Goal: Transaction & Acquisition: Purchase product/service

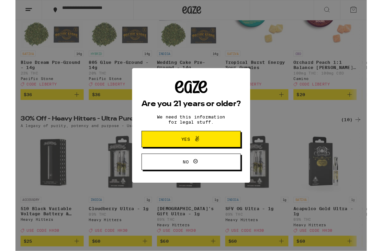
scroll to position [135, 0]
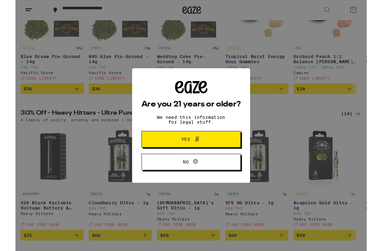
click at [237, 153] on button "Yes" at bounding box center [191, 151] width 108 height 18
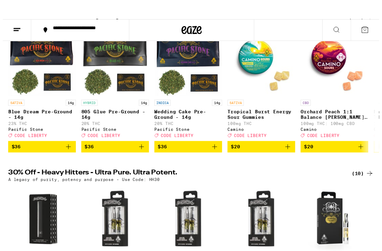
scroll to position [0, 0]
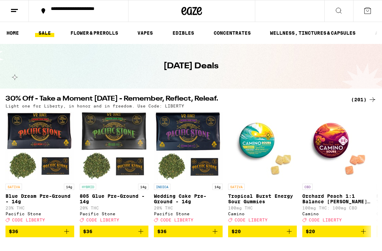
click at [16, 9] on line at bounding box center [14, 9] width 7 height 0
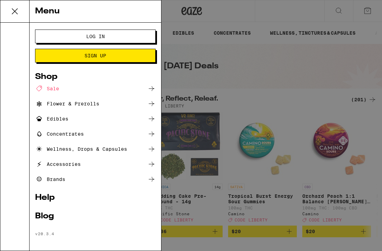
click at [127, 33] on button "Log In" at bounding box center [95, 37] width 120 height 14
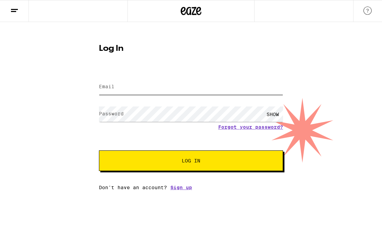
click at [206, 87] on input "Email" at bounding box center [191, 86] width 184 height 15
type input "[EMAIL_ADDRESS][DOMAIN_NAME]"
click at [191, 162] on button "Log In" at bounding box center [191, 160] width 184 height 21
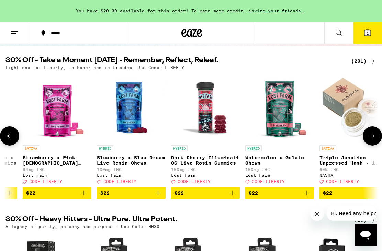
scroll to position [0, 7451]
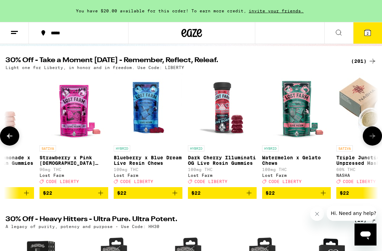
click at [372, 34] on button "2" at bounding box center [367, 32] width 29 height 21
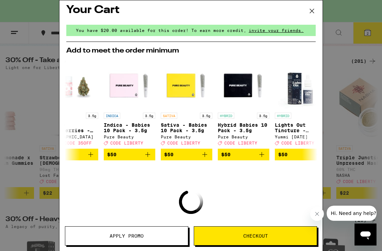
scroll to position [0, 21]
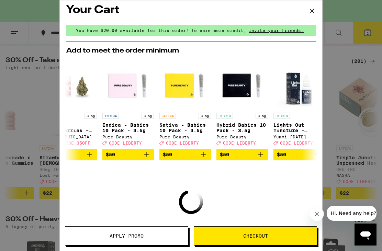
click at [313, 11] on icon at bounding box center [311, 11] width 10 height 10
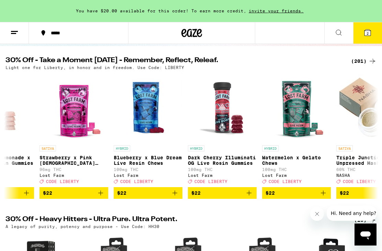
click at [369, 35] on icon at bounding box center [367, 33] width 6 height 6
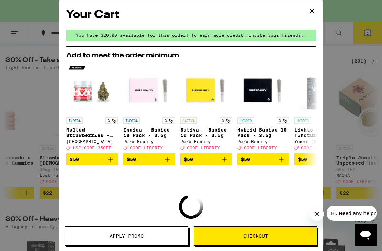
click at [258, 235] on span "Checkout" at bounding box center [255, 235] width 25 height 5
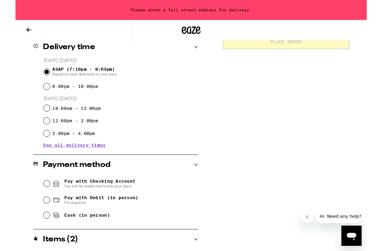
scroll to position [222, 0]
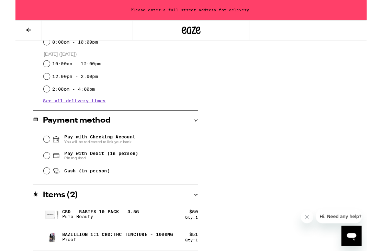
click at [150, 250] on p "Bazillion 1:1 CBD:THC Tincture - 1000mg" at bounding box center [111, 254] width 120 height 5
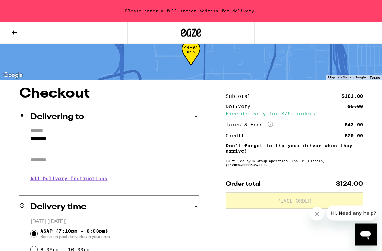
scroll to position [0, 0]
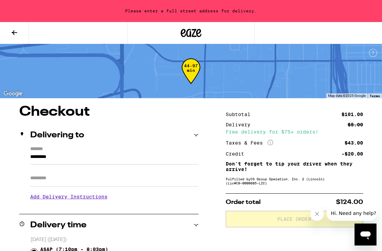
click at [16, 33] on icon at bounding box center [14, 32] width 8 height 8
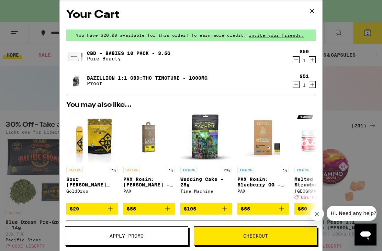
click at [161, 240] on button "Apply Promo" at bounding box center [126, 235] width 123 height 19
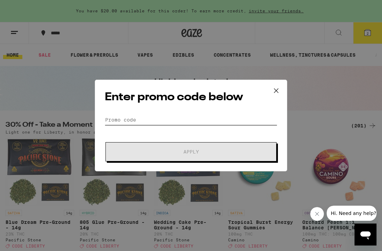
click at [227, 120] on input "Promo Code" at bounding box center [191, 120] width 172 height 10
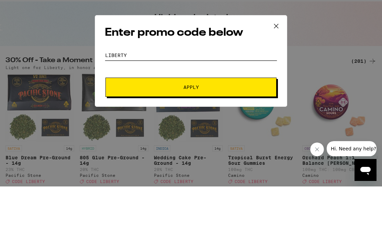
type input "Liberty"
click at [263, 142] on button "Apply" at bounding box center [190, 151] width 171 height 19
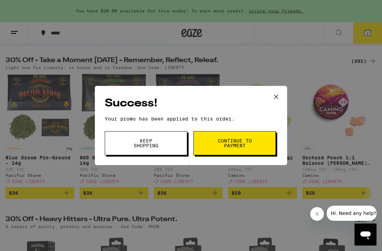
click at [245, 145] on span "Continue to payment" at bounding box center [234, 143] width 35 height 10
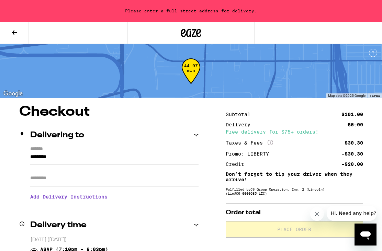
click at [11, 38] on button at bounding box center [14, 33] width 29 height 22
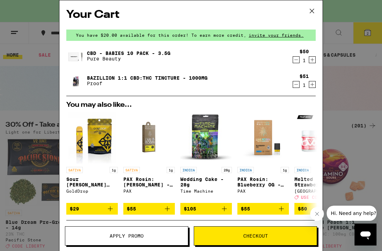
click at [296, 64] on icon "Decrement" at bounding box center [296, 60] width 6 height 8
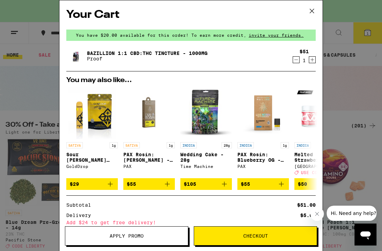
click at [115, 189] on button "$29" at bounding box center [91, 184] width 51 height 12
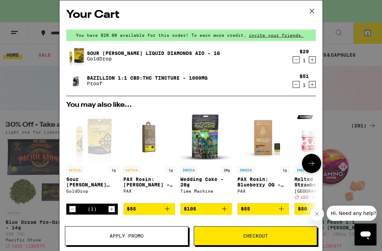
click at [221, 236] on span "Checkout" at bounding box center [255, 235] width 122 height 5
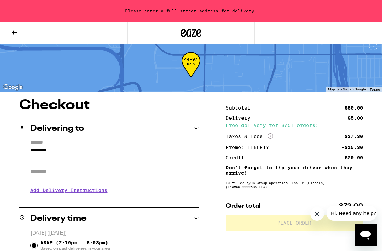
scroll to position [6, 0]
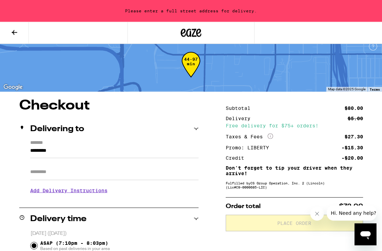
click at [140, 155] on input "*********" at bounding box center [114, 153] width 168 height 12
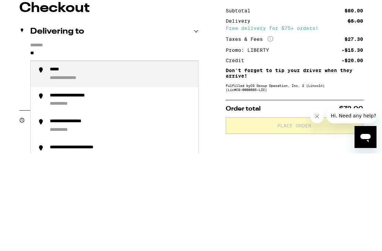
type input "*"
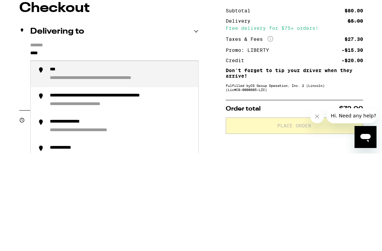
click at [155, 190] on div "**********" at bounding box center [128, 193] width 156 height 7
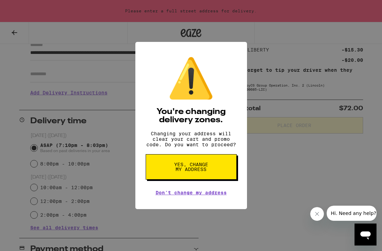
scroll to position [64, 0]
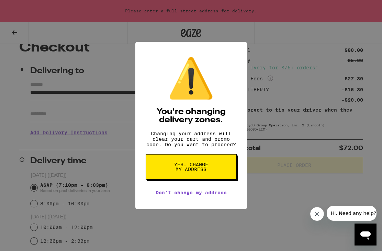
click at [215, 195] on link "Don't change my address" at bounding box center [190, 192] width 71 height 5
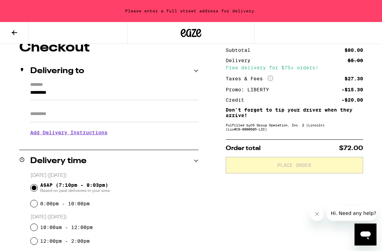
click at [156, 92] on input "*********" at bounding box center [114, 95] width 168 height 12
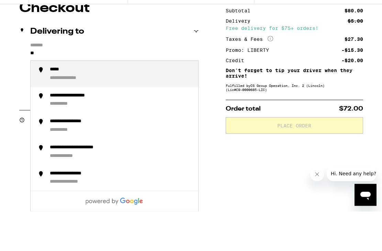
type input "*"
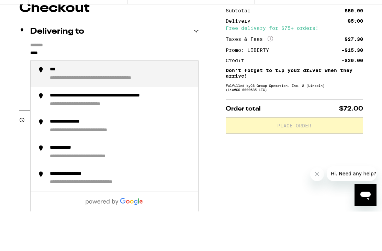
click at [179, 132] on div "**********" at bounding box center [128, 135] width 156 height 7
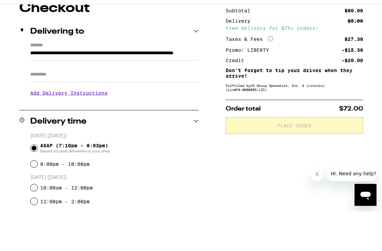
scroll to position [104, 0]
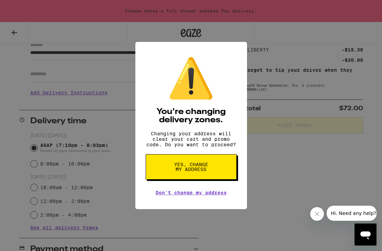
click at [218, 177] on button "Yes, change my address" at bounding box center [190, 166] width 91 height 25
type input "**********"
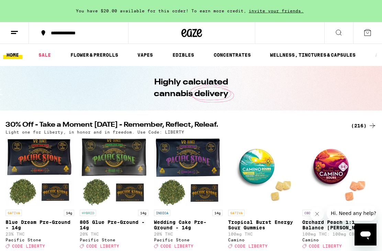
click at [370, 31] on icon at bounding box center [367, 33] width 6 height 6
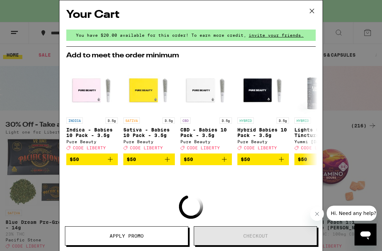
click at [308, 15] on icon at bounding box center [311, 11] width 10 height 10
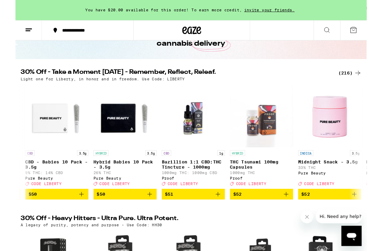
scroll to position [0, 14766]
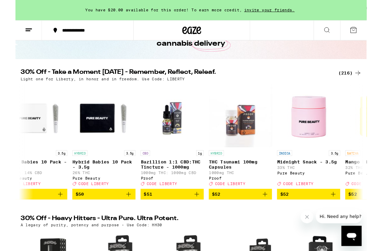
click at [198, 215] on icon "Add to bag" at bounding box center [197, 211] width 8 height 8
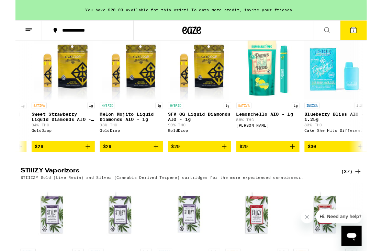
scroll to position [0, 952]
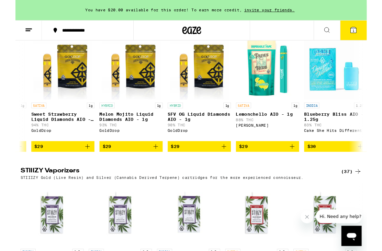
click at [227, 165] on button "$29" at bounding box center [199, 159] width 69 height 12
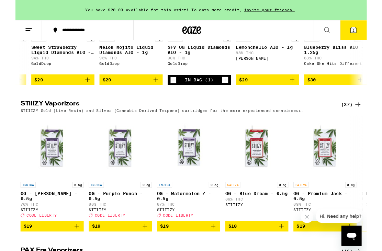
scroll to position [1329, 0]
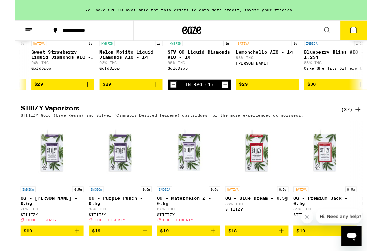
click at [368, 36] on icon at bounding box center [367, 32] width 8 height 8
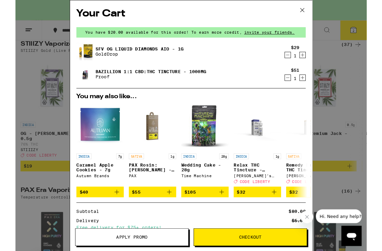
click at [315, 15] on icon at bounding box center [311, 11] width 10 height 10
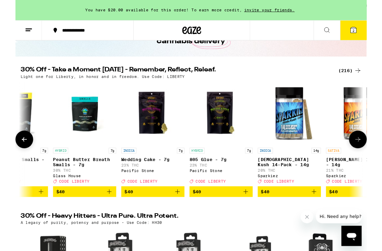
scroll to position [0, 12785]
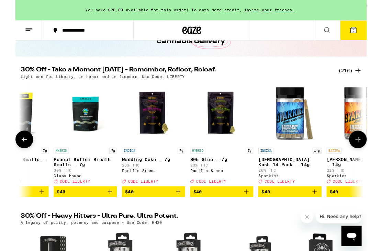
click at [154, 210] on button "$40" at bounding box center [150, 208] width 69 height 12
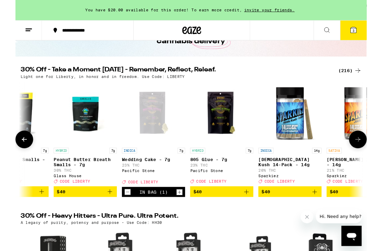
click at [125, 213] on icon "Decrement" at bounding box center [122, 208] width 6 height 8
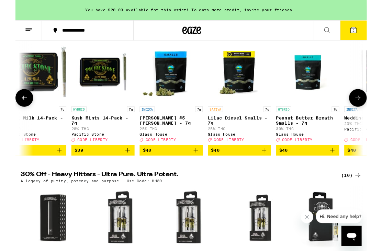
scroll to position [0, 12543]
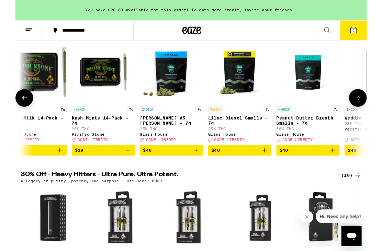
click at [249, 136] on p "Lilac Diesel Smalls - 7g" at bounding box center [243, 130] width 69 height 11
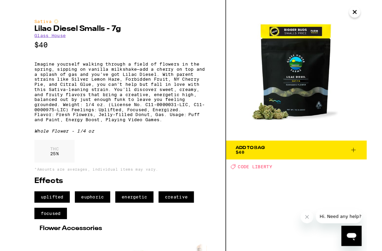
click at [377, 14] on img at bounding box center [305, 76] width 153 height 153
click at [375, 13] on img at bounding box center [305, 76] width 153 height 153
click at [368, 12] on icon "Close" at bounding box center [368, 13] width 8 height 10
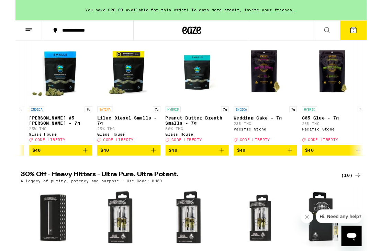
scroll to position [0, 12667]
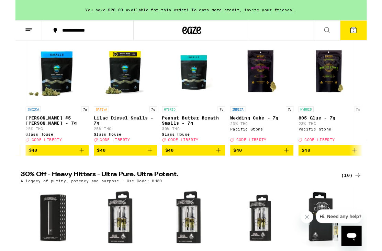
click at [145, 166] on icon "Add to bag" at bounding box center [146, 163] width 5 height 5
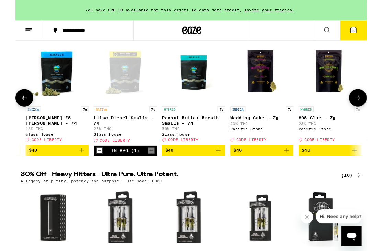
click at [368, 27] on button "3" at bounding box center [367, 32] width 29 height 21
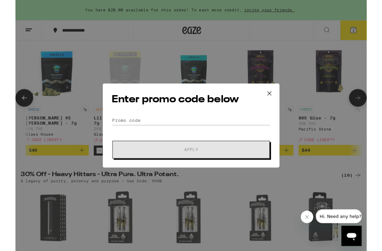
click at [249, 121] on div "Enter promo code below Promo Code Apply" at bounding box center [191, 137] width 192 height 92
click at [218, 135] on input "Promo Code" at bounding box center [191, 131] width 172 height 10
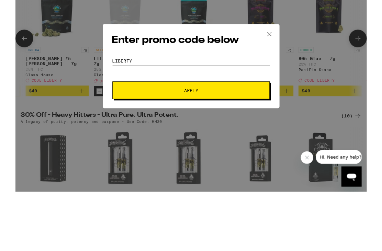
type input "Liberty"
click at [236, 153] on button "Apply" at bounding box center [190, 162] width 171 height 19
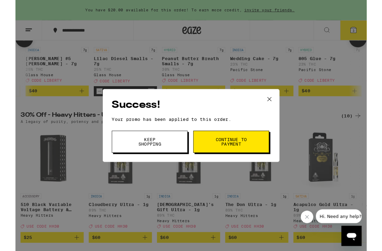
click at [235, 155] on span "Continue to payment" at bounding box center [234, 154] width 35 height 10
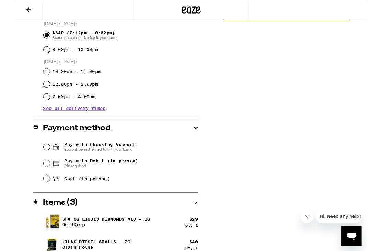
scroll to position [192, 0]
click at [119, 177] on span "Pay with Debit (in person)" at bounding box center [93, 174] width 80 height 5
click at [37, 179] on input "Pay with Debit (in person) Pin required" at bounding box center [34, 177] width 7 height 7
radio input "true"
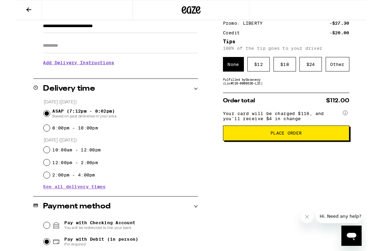
scroll to position [107, 0]
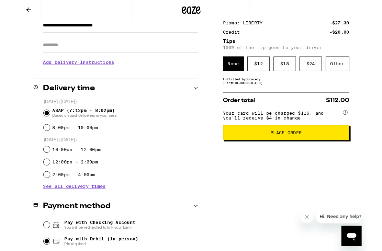
click at [233, 152] on button "Place Order" at bounding box center [293, 144] width 137 height 16
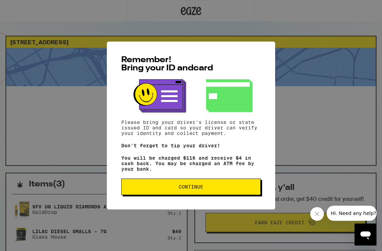
click at [165, 189] on span "Continue" at bounding box center [191, 186] width 128 height 5
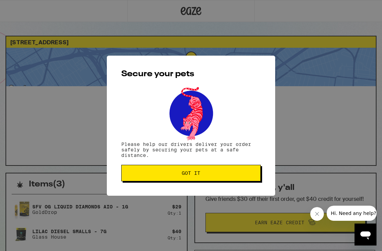
click at [169, 177] on button "Got it" at bounding box center [190, 173] width 139 height 16
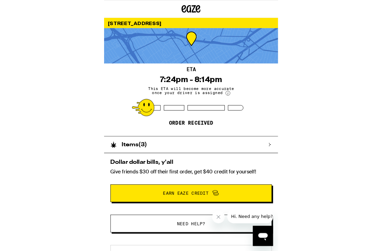
scroll to position [120, 0]
